Goal: Task Accomplishment & Management: Manage account settings

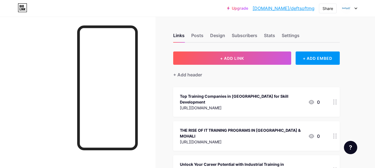
click at [352, 5] on div at bounding box center [349, 8] width 16 height 10
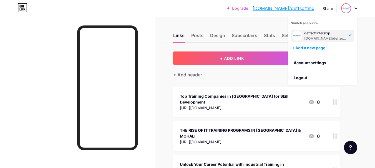
click at [348, 35] on div "deftsoftintership [DOMAIN_NAME]/deftsoftmg" at bounding box center [322, 36] width 63 height 12
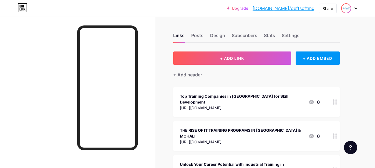
click at [346, 4] on img at bounding box center [346, 8] width 9 height 9
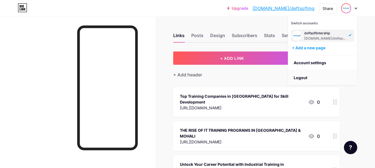
click at [298, 75] on li "Logout" at bounding box center [322, 77] width 69 height 15
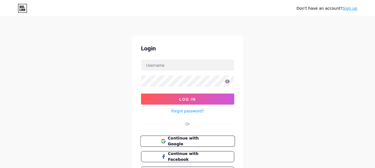
click at [187, 141] on span "Continue with Google" at bounding box center [191, 142] width 46 height 12
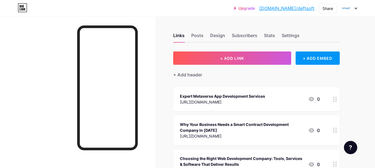
click at [353, 9] on div at bounding box center [349, 8] width 16 height 10
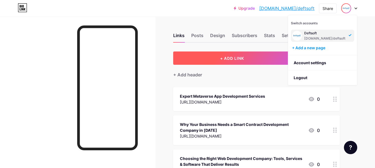
click at [187, 56] on button "+ ADD LINK" at bounding box center [232, 58] width 118 height 13
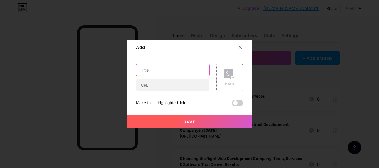
click at [173, 69] on input "text" at bounding box center [172, 70] width 73 height 11
paste input "Top Digital Marketing Services, Mobile App Development, Web Development Compani…"
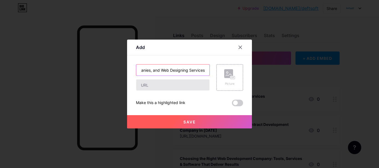
type input "Top Digital Marketing Services, Mobile App Development, Web Development Compani…"
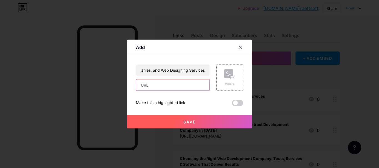
scroll to position [0, 0]
click at [151, 84] on input "text" at bounding box center [172, 85] width 73 height 11
paste input "[URL][DOMAIN_NAME]"
type input "[URL][DOMAIN_NAME]"
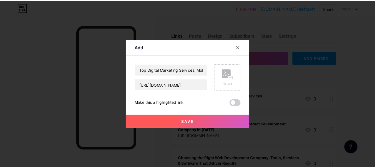
scroll to position [0, 0]
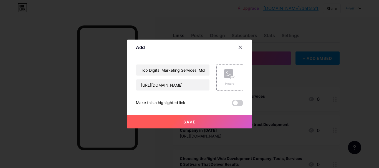
click at [176, 120] on button "Save" at bounding box center [189, 121] width 125 height 13
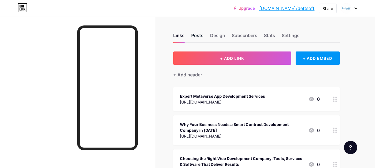
click at [196, 37] on div "Posts" at bounding box center [197, 37] width 12 height 10
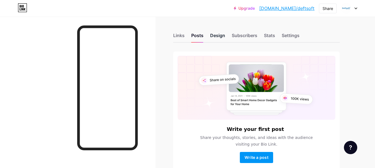
click at [214, 37] on div "Design" at bounding box center [217, 37] width 15 height 10
click at [173, 34] on div "Links Posts Design Subscribers Stats Settings Write your first post Share your …" at bounding box center [181, 108] width 363 height 182
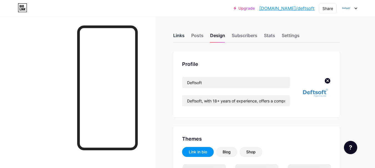
click at [175, 35] on div "Links" at bounding box center [178, 37] width 11 height 10
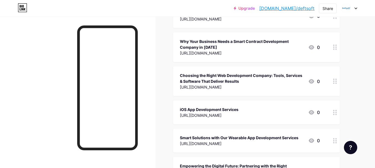
scroll to position [194, 0]
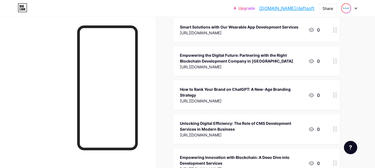
click at [344, 6] on img at bounding box center [346, 8] width 9 height 9
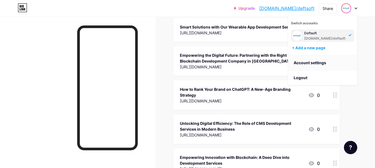
click at [302, 62] on link "Account settings" at bounding box center [322, 62] width 69 height 15
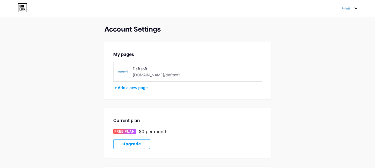
click at [356, 8] on icon at bounding box center [356, 8] width 2 height 1
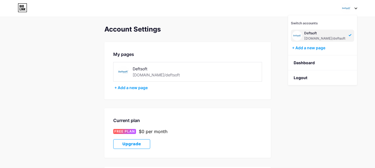
click at [322, 37] on div "[DOMAIN_NAME]/deftsoft" at bounding box center [324, 38] width 41 height 4
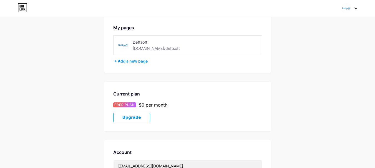
scroll to position [142, 0]
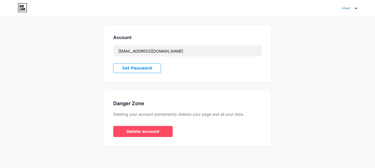
click at [353, 5] on div at bounding box center [349, 8] width 16 height 10
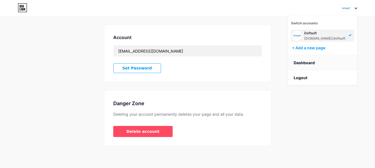
click at [307, 62] on link "Dashboard" at bounding box center [322, 62] width 69 height 15
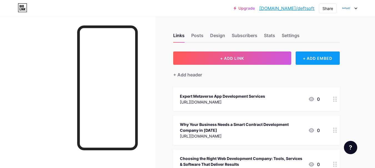
click at [320, 58] on div "+ ADD EMBED" at bounding box center [317, 58] width 44 height 13
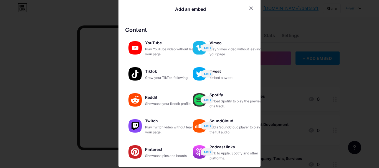
click at [250, 9] on icon at bounding box center [251, 8] width 3 height 3
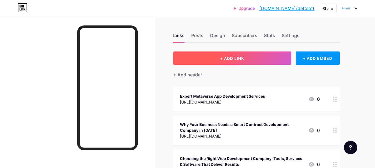
click at [262, 57] on button "+ ADD LINK" at bounding box center [232, 58] width 118 height 13
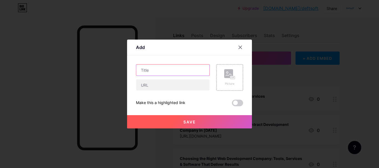
click at [175, 73] on input "text" at bounding box center [172, 70] width 73 height 11
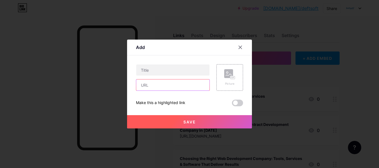
click at [170, 88] on input "text" at bounding box center [172, 85] width 73 height 11
paste input "[URL][DOMAIN_NAME]"
type input "[URL][DOMAIN_NAME]"
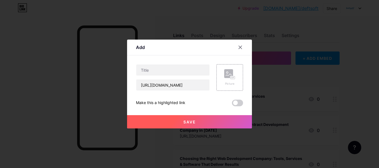
click at [171, 76] on div "[URL][DOMAIN_NAME]" at bounding box center [173, 77] width 74 height 27
click at [173, 69] on input "text" at bounding box center [172, 70] width 73 height 11
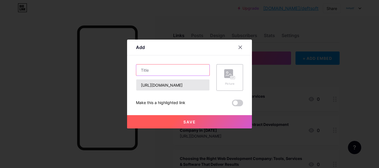
paste input "Top Digital Marketing Services, Mobile App Development, Web Development Compani…"
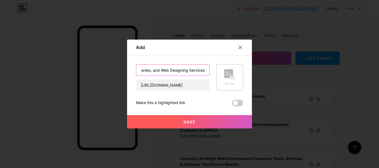
type input "Top Digital Marketing Services, Mobile App Development, Web Development Compani…"
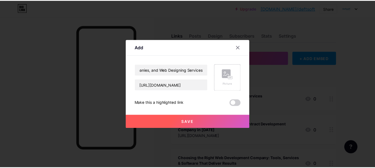
scroll to position [0, 0]
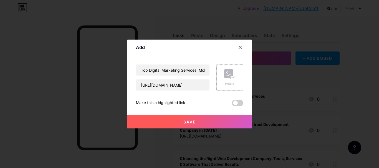
click at [229, 79] on icon at bounding box center [229, 74] width 11 height 10
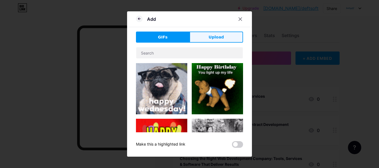
click at [216, 37] on span "Upload" at bounding box center [216, 37] width 15 height 6
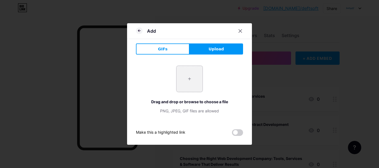
click at [188, 78] on input "file" at bounding box center [189, 79] width 26 height 26
type input "C:\fakepath\Web & Mobile App Development, SEO Company (1).png"
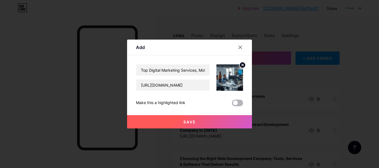
click at [238, 102] on span at bounding box center [237, 103] width 11 height 7
click at [232, 105] on input "checkbox" at bounding box center [232, 105] width 0 height 0
click at [201, 122] on button "Save" at bounding box center [189, 121] width 125 height 13
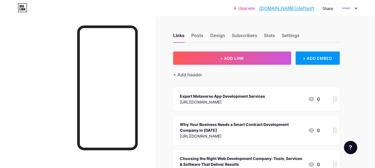
click at [265, 97] on div "Expert Metaverse App Development Services" at bounding box center [222, 97] width 85 height 6
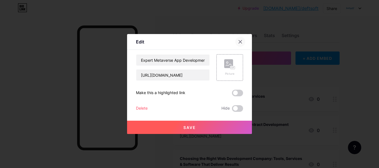
click at [238, 41] on div at bounding box center [240, 42] width 10 height 10
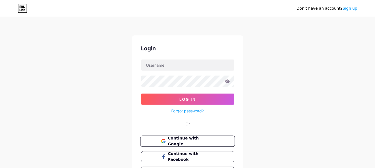
click at [175, 142] on span "Continue with Google" at bounding box center [191, 142] width 46 height 12
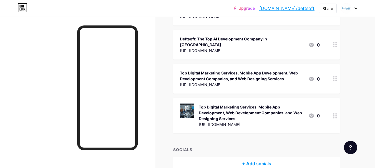
scroll to position [1116, 0]
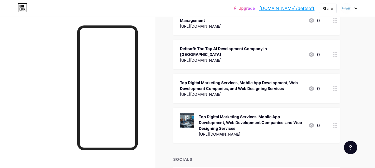
click at [285, 80] on div "Top Digital Marketing Services, Mobile App Development, Web Development Compani…" at bounding box center [242, 86] width 124 height 12
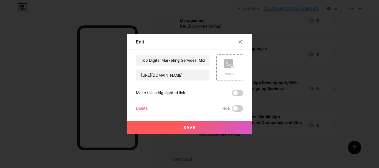
click at [138, 109] on div "Delete" at bounding box center [142, 108] width 12 height 7
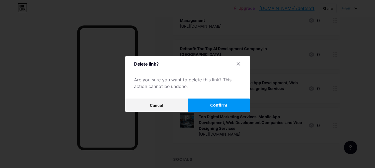
click at [210, 104] on button "Confirm" at bounding box center [219, 105] width 62 height 13
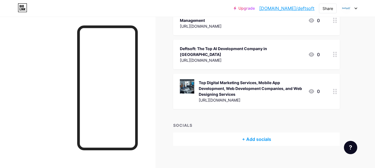
scroll to position [1109, 0]
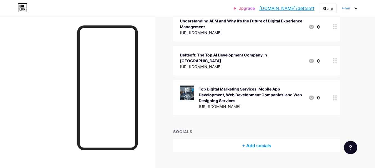
click at [256, 104] on div "[URL][DOMAIN_NAME]" at bounding box center [251, 107] width 105 height 6
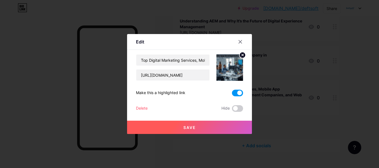
click at [239, 95] on span at bounding box center [237, 93] width 11 height 7
click at [232, 95] on input "checkbox" at bounding box center [232, 95] width 0 height 0
click at [208, 127] on button "Save" at bounding box center [189, 127] width 125 height 13
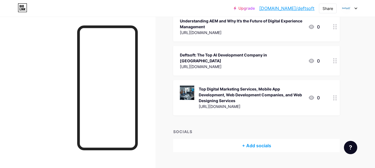
click at [230, 88] on div "Top Digital Marketing Services, Mobile App Development, Web Development Compani…" at bounding box center [251, 94] width 105 height 17
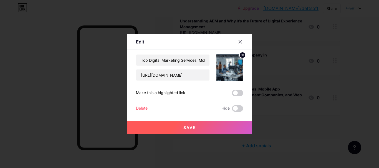
click at [216, 125] on button "Save" at bounding box center [189, 127] width 125 height 13
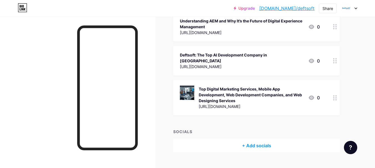
drag, startPoint x: 231, startPoint y: 74, endPoint x: 204, endPoint y: 90, distance: 30.9
click at [204, 90] on div "Top Digital Marketing Services, Mobile App Development, Web Development Compani…" at bounding box center [251, 94] width 105 height 17
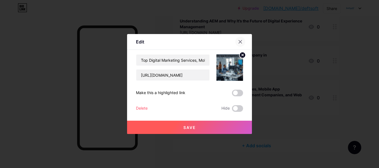
click at [241, 39] on div at bounding box center [240, 42] width 10 height 10
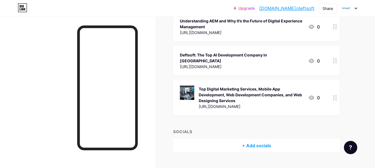
click at [335, 95] on icon at bounding box center [335, 97] width 4 height 5
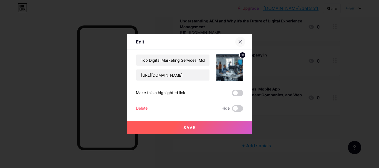
click at [243, 43] on div at bounding box center [240, 42] width 10 height 10
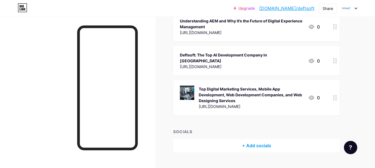
click at [187, 86] on img at bounding box center [187, 93] width 14 height 14
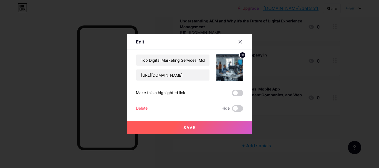
click at [187, 84] on div "Top Digital Marketing Services, Mobile App Development, Web Development Compani…" at bounding box center [189, 83] width 107 height 58
click at [241, 38] on div at bounding box center [240, 42] width 10 height 10
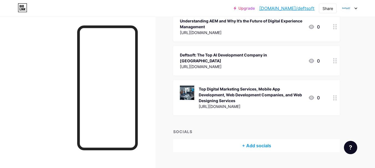
click at [249, 80] on div "Top Digital Marketing Services, Mobile App Development, Web Development Compani…" at bounding box center [256, 98] width 166 height 36
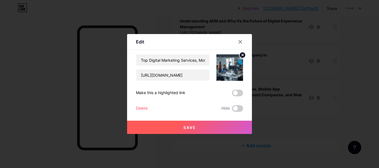
click at [249, 75] on div "Edit Content YouTube Play YouTube video without leaving your page. ADD Vimeo Pl…" at bounding box center [189, 84] width 125 height 100
click at [272, 75] on div at bounding box center [189, 84] width 379 height 168
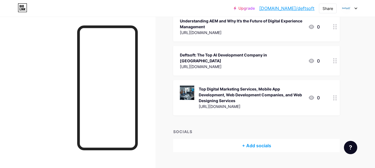
drag, startPoint x: 262, startPoint y: 76, endPoint x: 221, endPoint y: 79, distance: 40.4
click at [221, 86] on div "Top Digital Marketing Services, Mobile App Development, Web Development Compani…" at bounding box center [251, 94] width 105 height 17
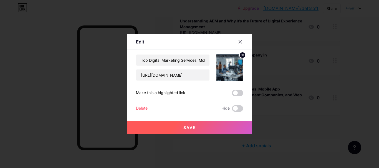
click at [277, 79] on div at bounding box center [189, 84] width 379 height 168
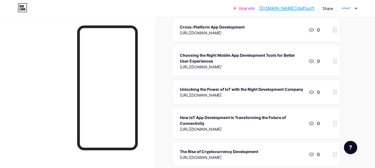
scroll to position [638, 0]
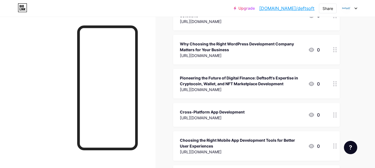
click at [162, 54] on div "Links Posts Design Subscribers Stats Settings + ADD LINK + ADD EMBED + Add head…" at bounding box center [181, 15] width 363 height 1273
click at [350, 8] on img at bounding box center [346, 8] width 9 height 9
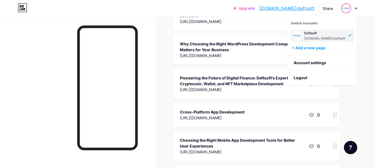
click at [336, 33] on div "Deftsoft" at bounding box center [324, 33] width 41 height 4
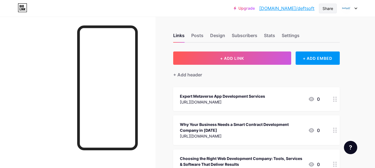
click at [325, 4] on div "Share" at bounding box center [328, 9] width 18 height 10
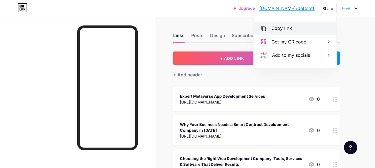
click at [289, 25] on div "Copy link" at bounding box center [281, 28] width 21 height 7
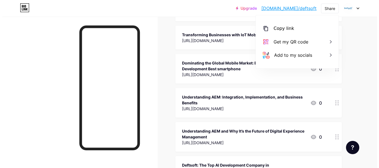
scroll to position [1109, 0]
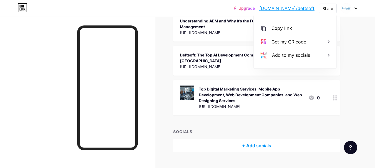
click at [272, 86] on div "Top Digital Marketing Services, Mobile App Development, Web Development Compani…" at bounding box center [251, 94] width 105 height 17
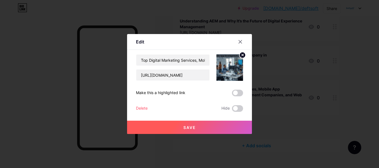
click at [243, 53] on circle at bounding box center [242, 55] width 6 height 6
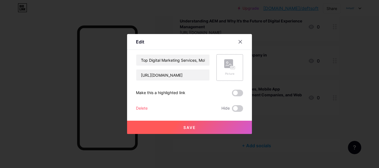
click at [289, 112] on div at bounding box center [189, 84] width 379 height 168
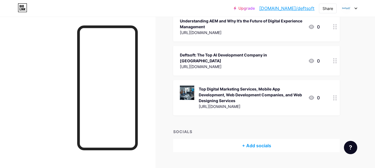
click at [243, 90] on div "Top Digital Marketing Services, Mobile App Development, Web Development Compani…" at bounding box center [251, 94] width 105 height 17
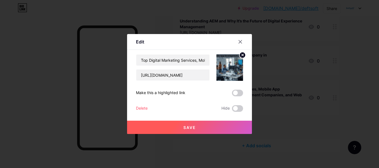
click at [240, 52] on icon at bounding box center [242, 55] width 7 height 7
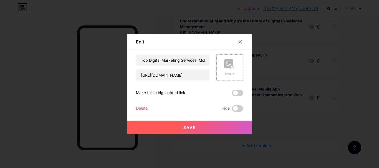
click at [190, 127] on span "Save" at bounding box center [189, 127] width 12 height 5
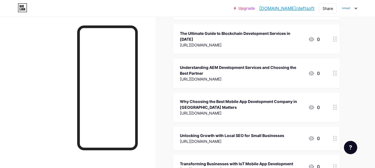
scroll to position [854, 0]
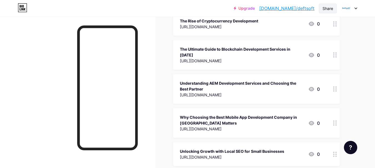
click at [332, 12] on div "Share" at bounding box center [328, 9] width 18 height 10
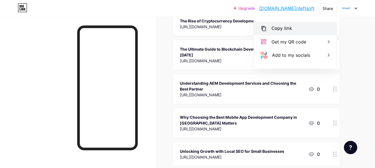
click at [313, 31] on div "Copy link" at bounding box center [295, 28] width 83 height 13
